Goal: Information Seeking & Learning: Find specific fact

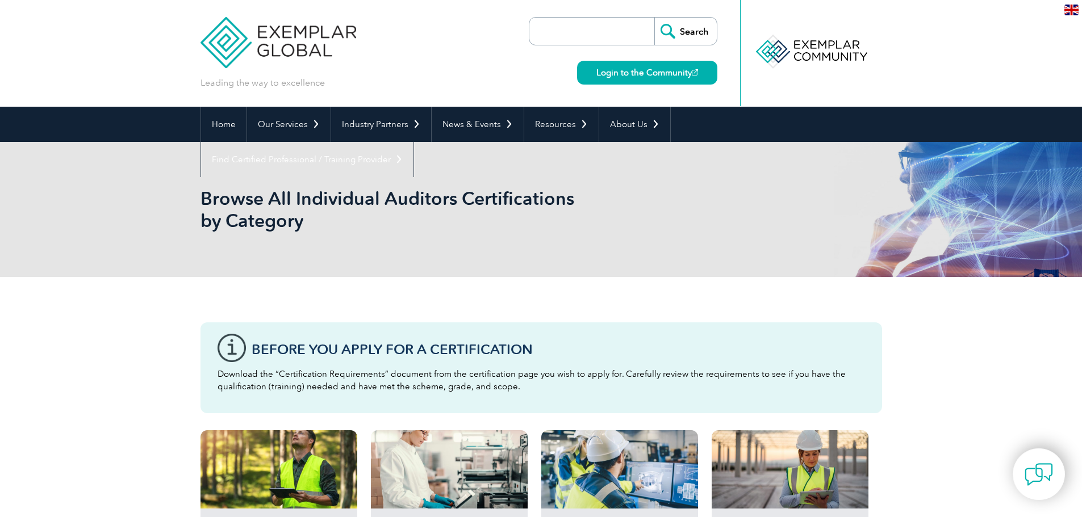
click at [575, 31] on input "search" at bounding box center [594, 31] width 119 height 27
type input "PA/2025/10666"
click at [654, 18] on input "Search" at bounding box center [685, 31] width 62 height 27
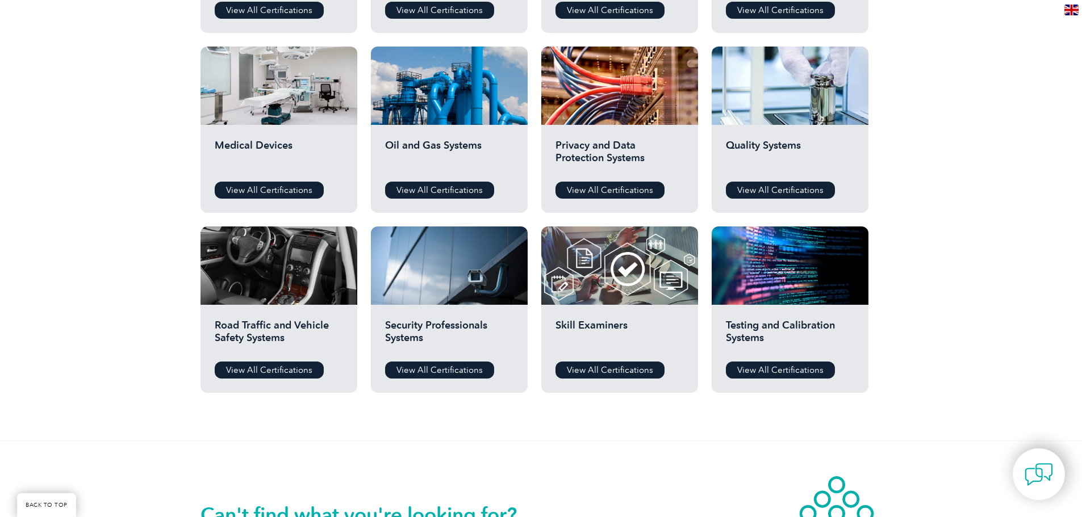
scroll to position [934, 0]
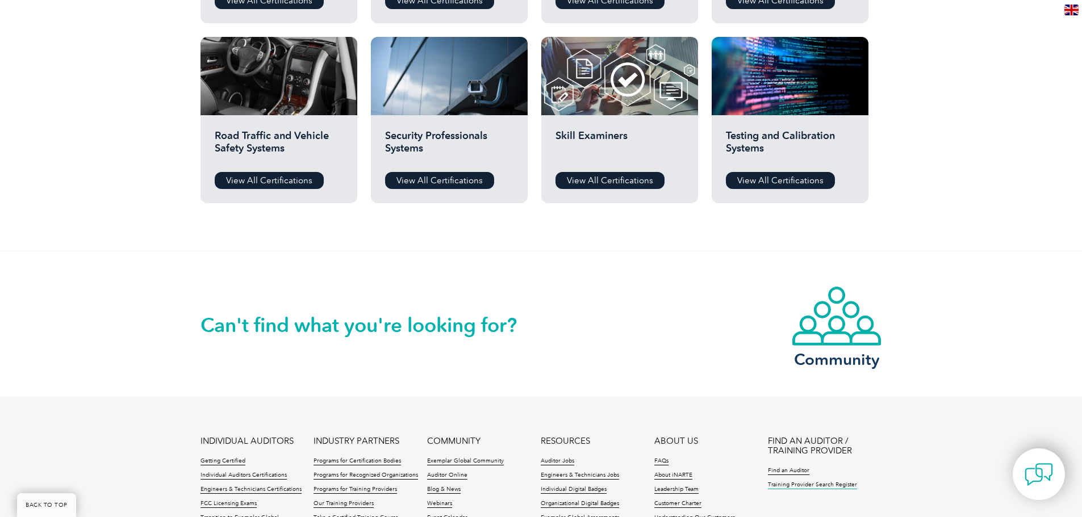
click at [798, 484] on link "Training Provider Search Register" at bounding box center [812, 486] width 89 height 8
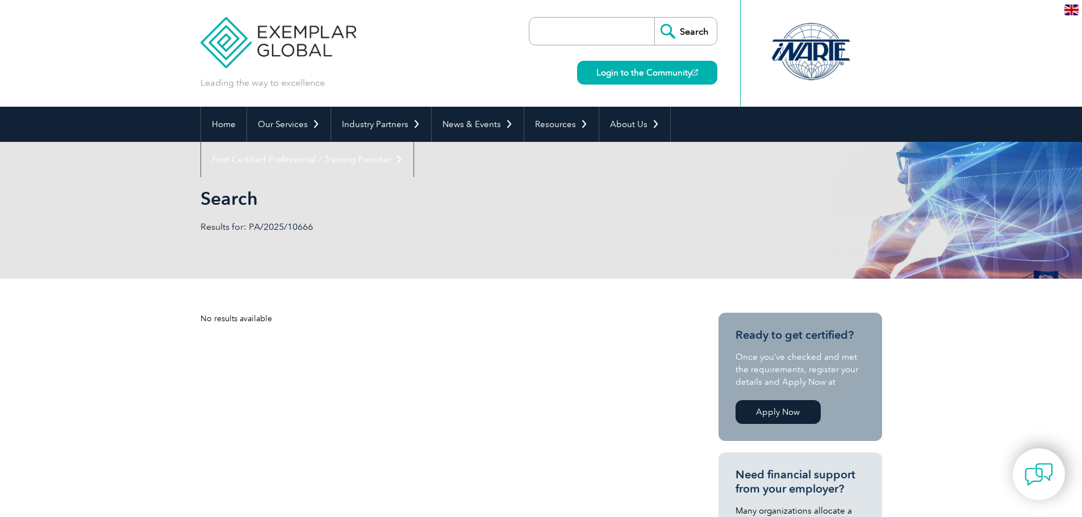
drag, startPoint x: 559, startPoint y: 27, endPoint x: 553, endPoint y: 27, distance: 6.2
click at [559, 27] on input "search" at bounding box center [594, 31] width 119 height 27
type input "10666"
click at [654, 18] on input "Search" at bounding box center [685, 31] width 62 height 27
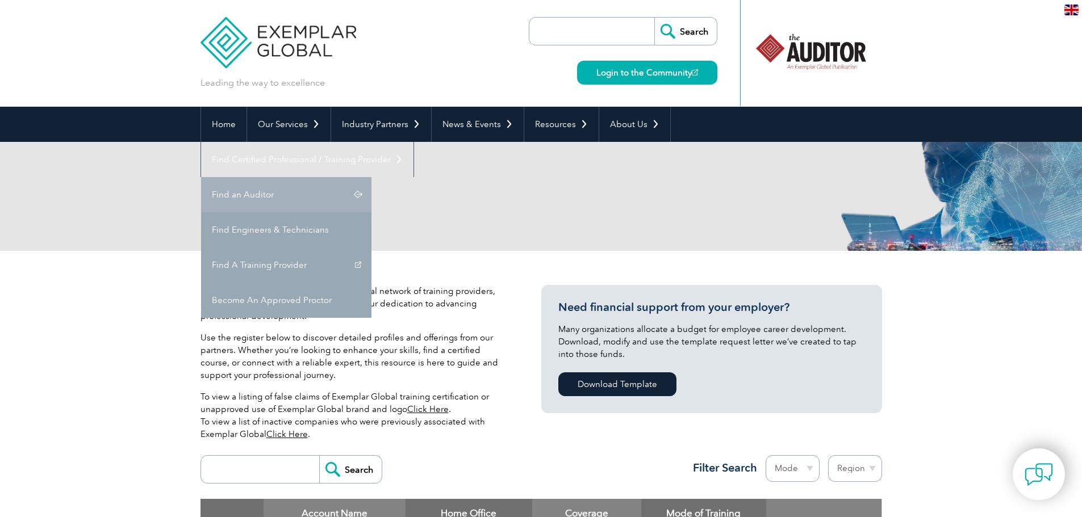
click at [371, 177] on link "Find an Auditor" at bounding box center [286, 194] width 170 height 35
